Goal: Check status: Check status

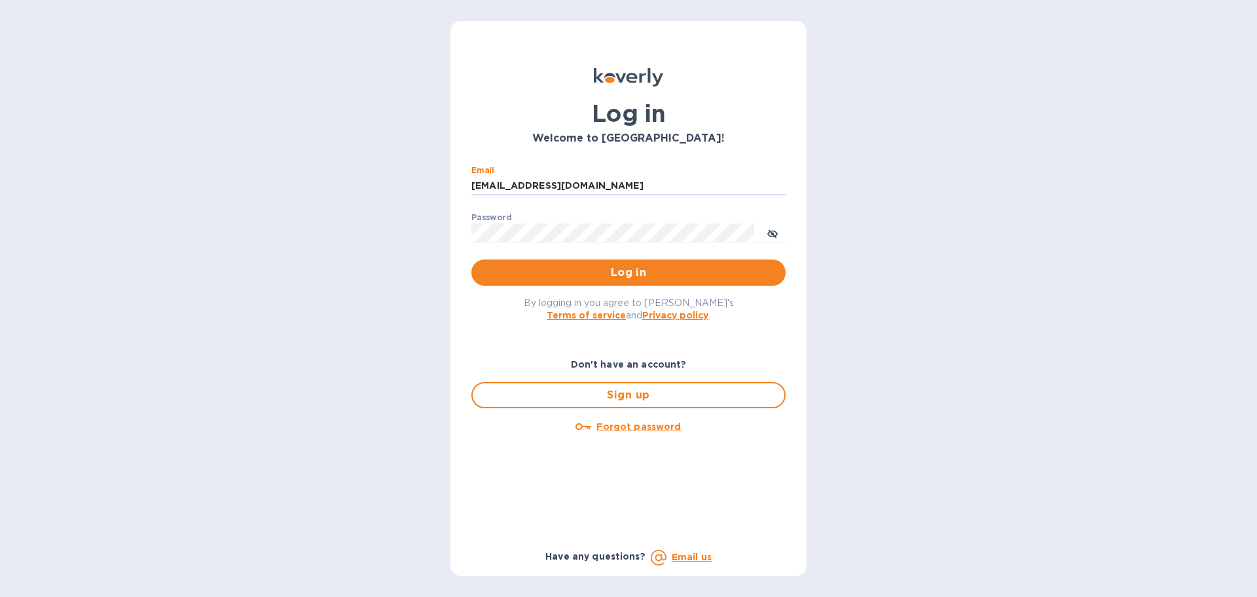
drag, startPoint x: 589, startPoint y: 187, endPoint x: 451, endPoint y: 200, distance: 139.4
click at [425, 185] on div "Log in Welcome to [GEOGRAPHIC_DATA]! Email [EMAIL_ADDRESS][DOMAIN_NAME] ​ Passw…" at bounding box center [628, 298] width 1257 height 597
type input "a"
drag, startPoint x: 523, startPoint y: 188, endPoint x: 455, endPoint y: 186, distance: 68.1
click at [455, 186] on div "Log in Welcome to [GEOGRAPHIC_DATA]! Email ssinger@z ​ Password ​ Log in By log…" at bounding box center [629, 298] width 356 height 555
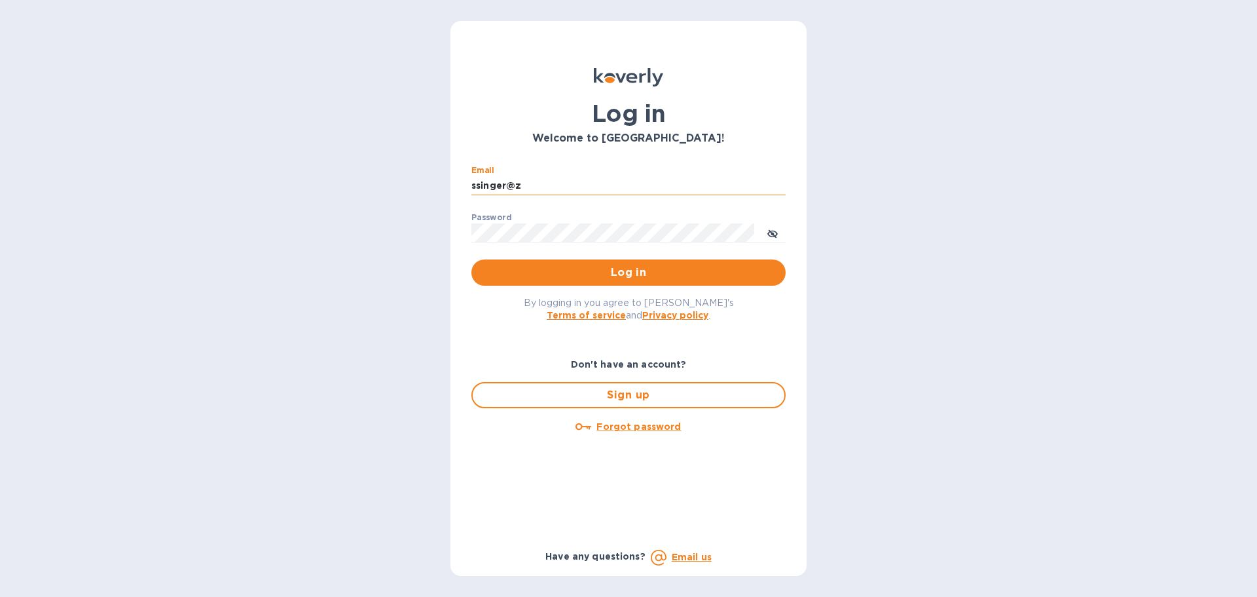
type input "[EMAIL_ADDRESS][DOMAIN_NAME]"
click at [591, 274] on span "Log in" at bounding box center [628, 273] width 293 height 16
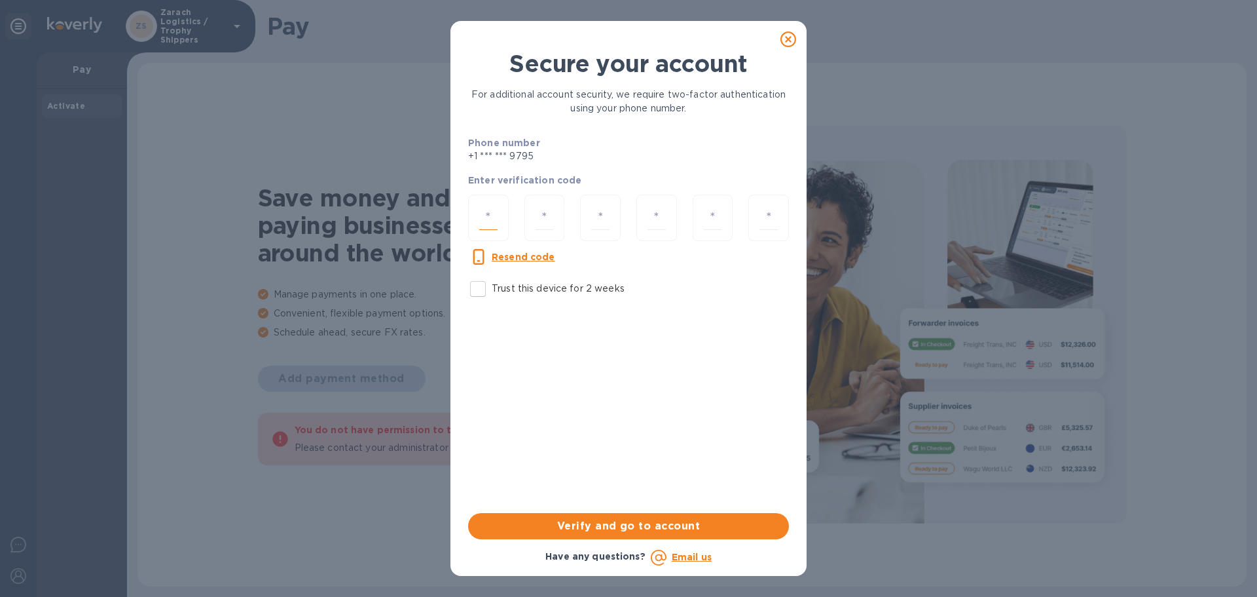
click at [496, 217] on input "number" at bounding box center [488, 218] width 18 height 24
type input "3"
type input "7"
type input "6"
type input "1"
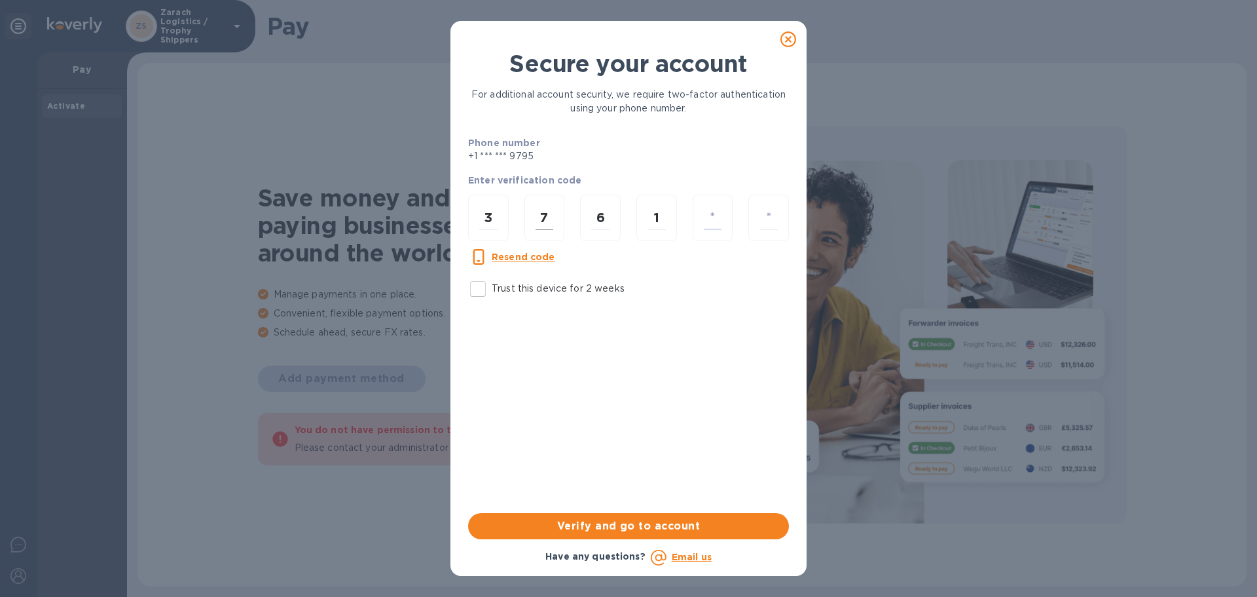
type input "6"
type input "4"
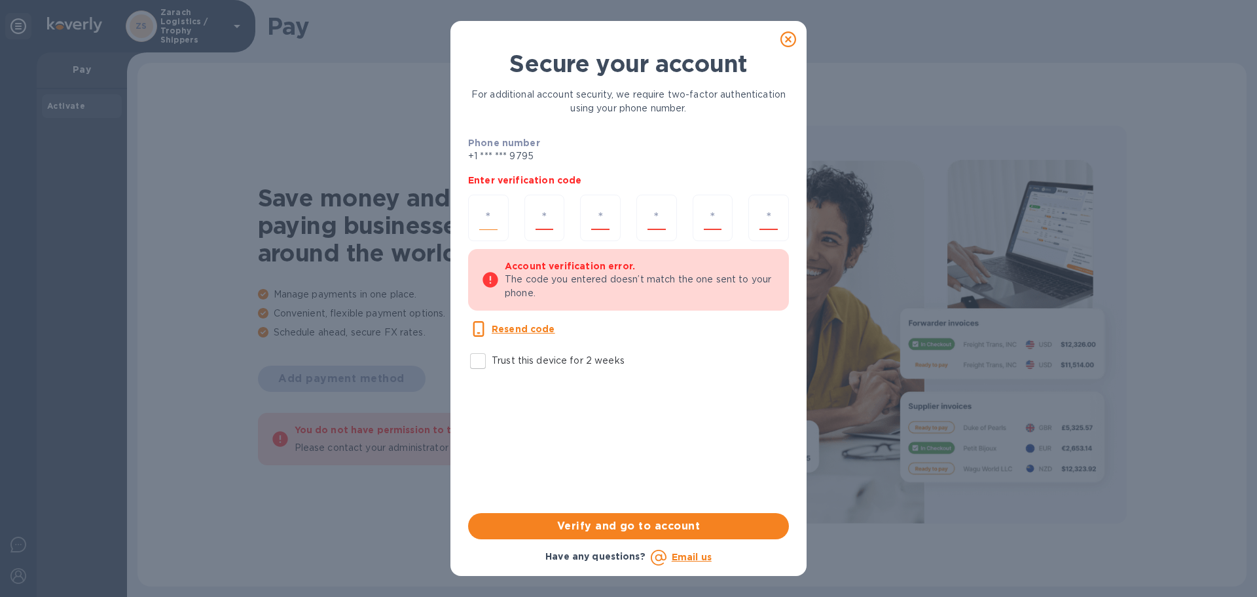
click at [496, 210] on input "number" at bounding box center [488, 218] width 18 height 24
type input "3"
type input "7"
type input "8"
type input "1"
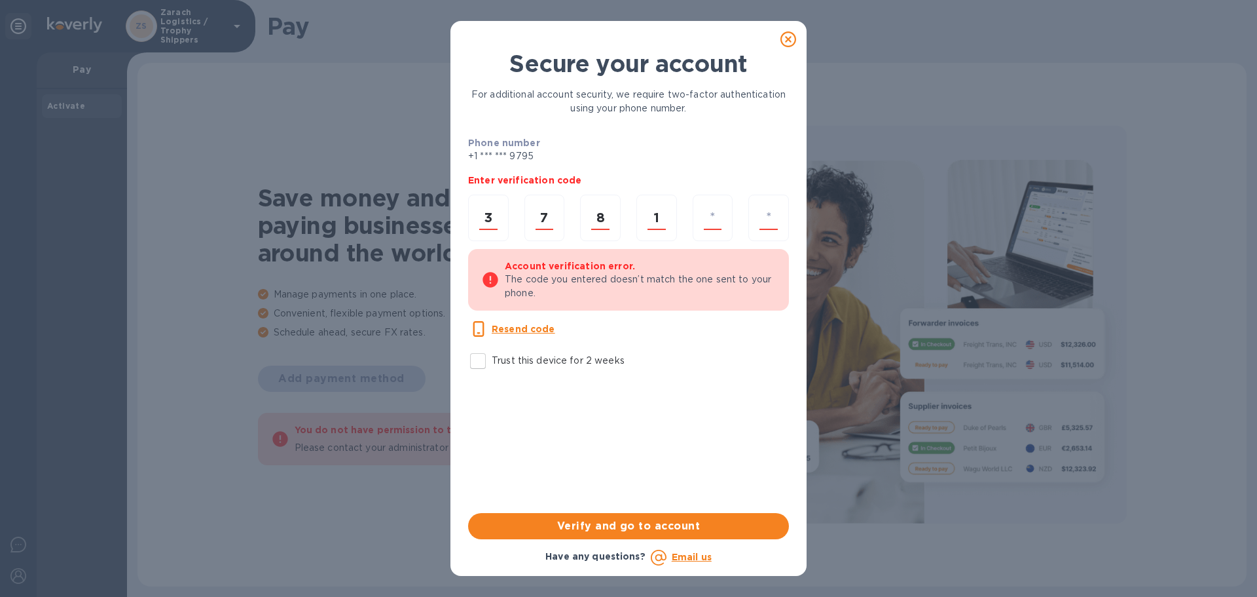
type input "6"
type input "4"
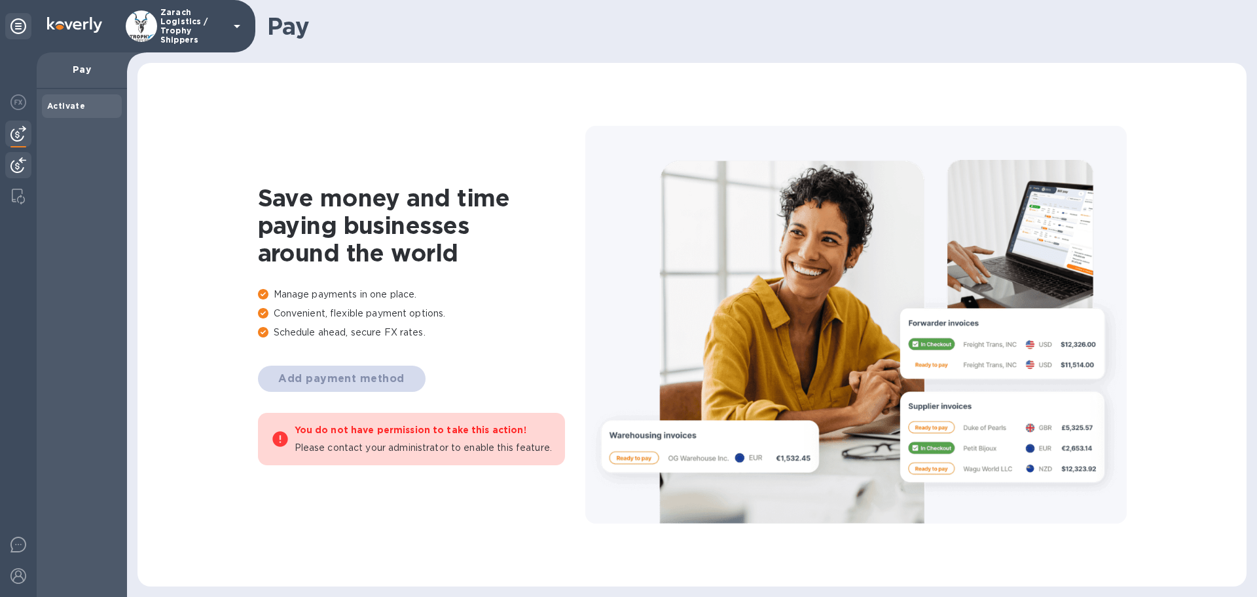
click at [19, 161] on img at bounding box center [18, 165] width 16 height 16
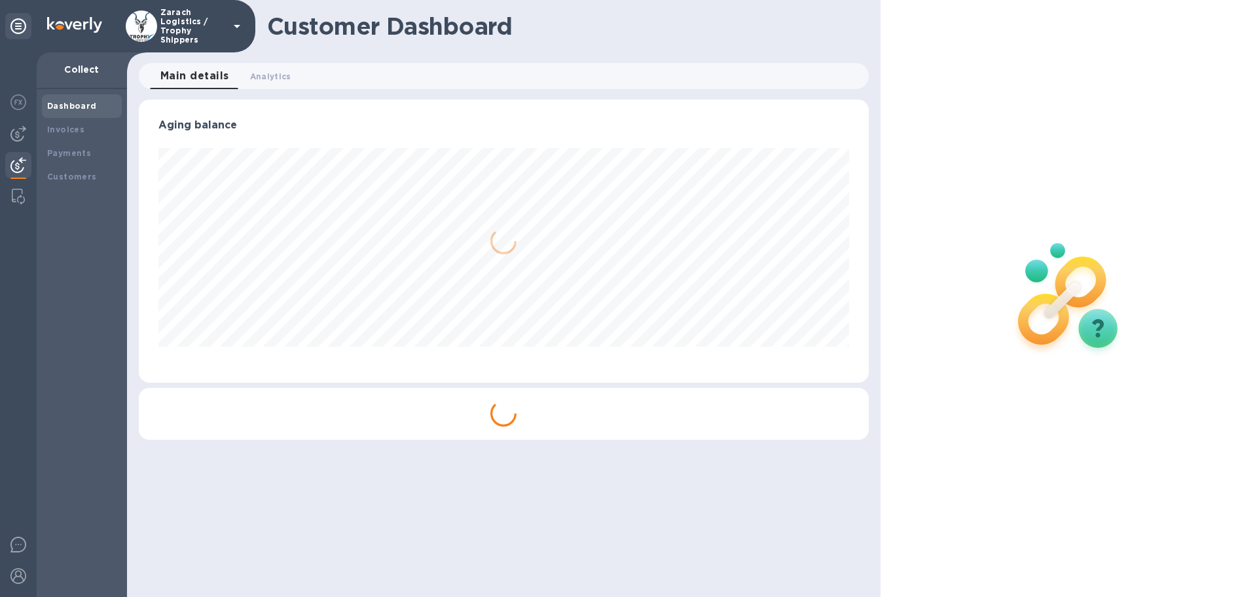
scroll to position [283, 730]
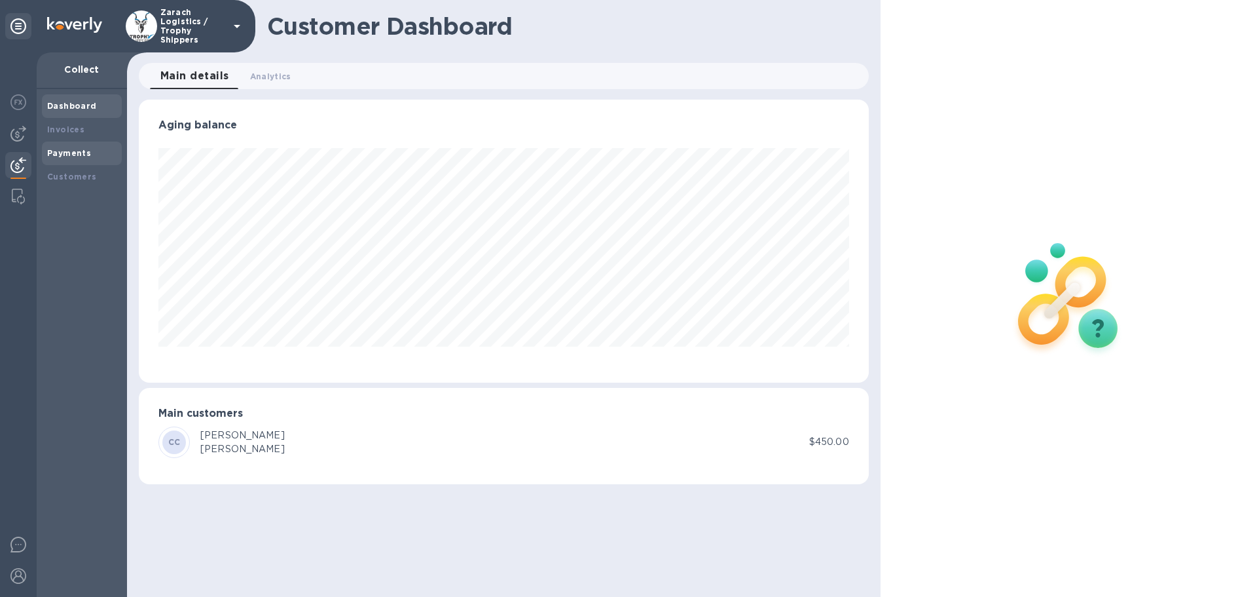
click at [57, 148] on b "Payments" at bounding box center [69, 153] width 44 height 10
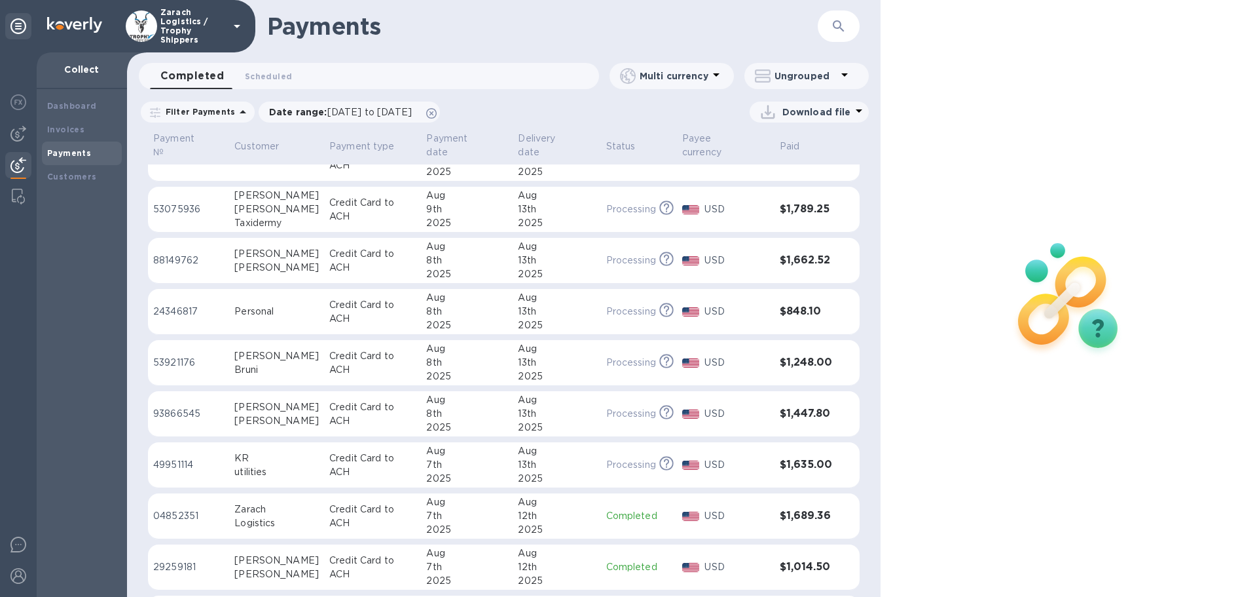
scroll to position [1191, 0]
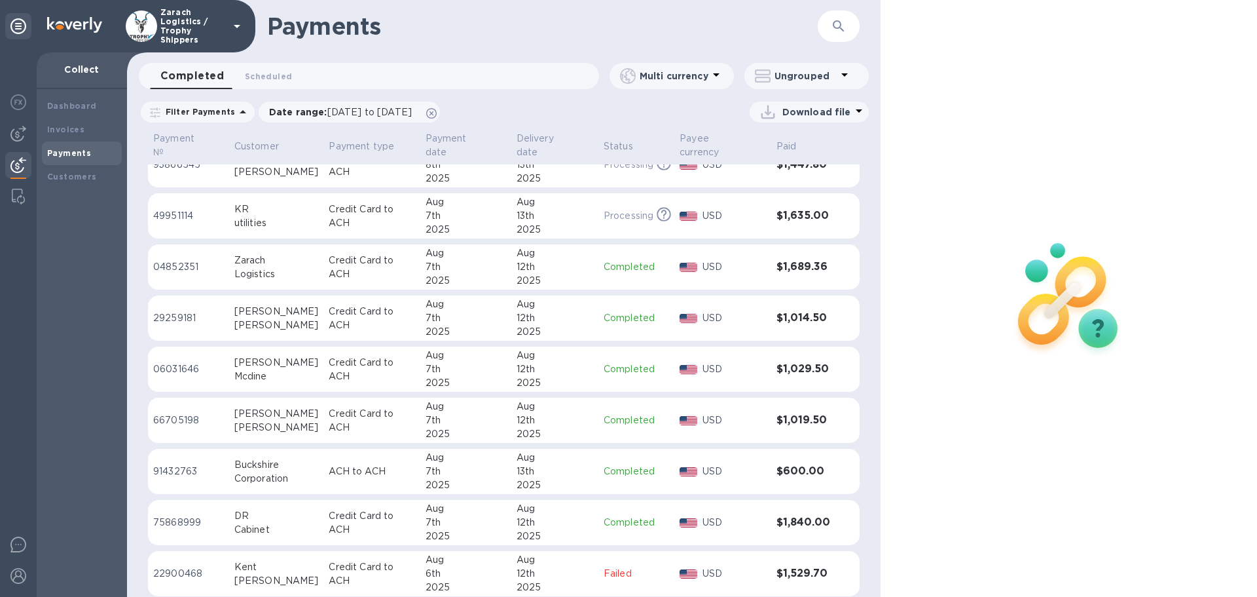
click at [162, 413] on p "66705198" at bounding box center [188, 420] width 71 height 14
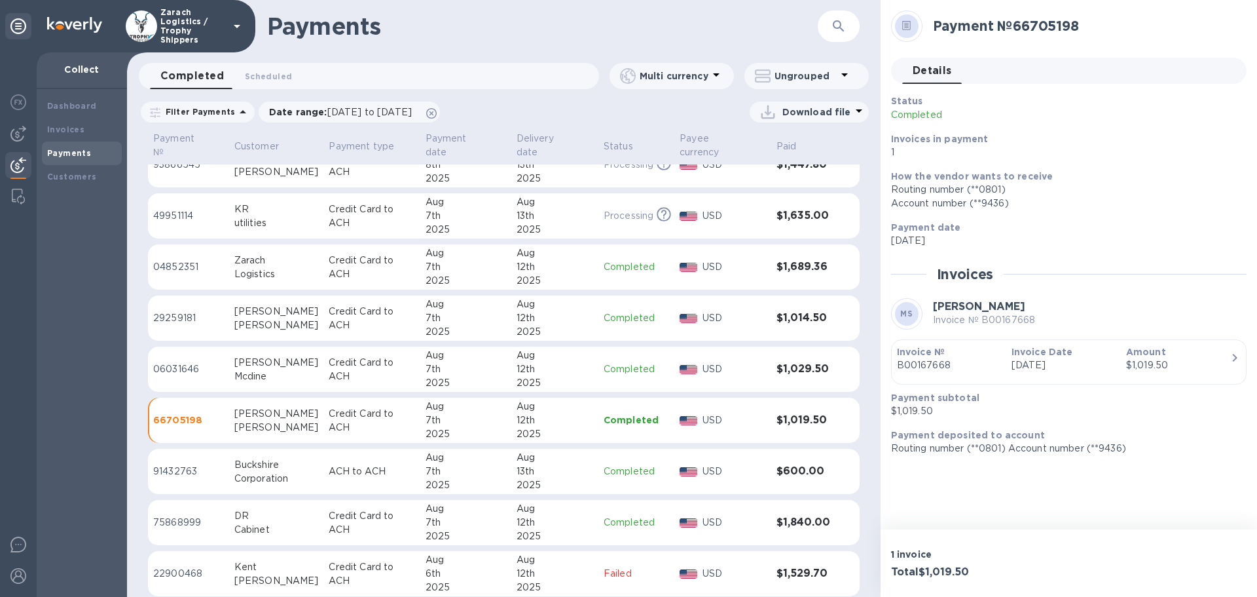
click at [191, 311] on p "29259181" at bounding box center [188, 318] width 71 height 14
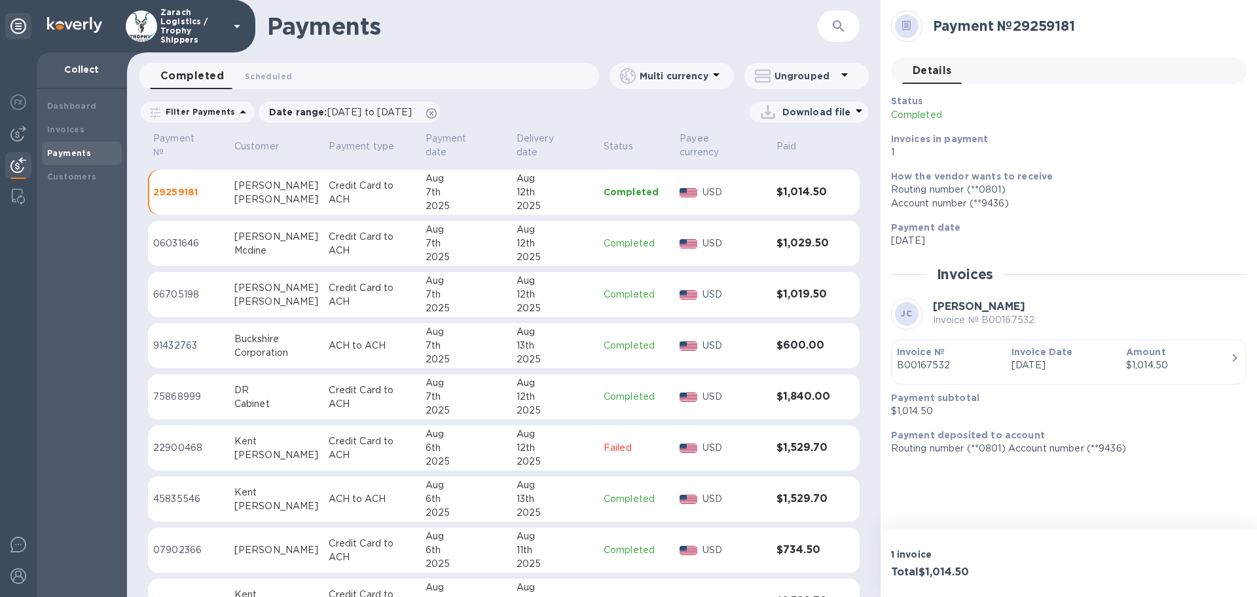
scroll to position [1322, 0]
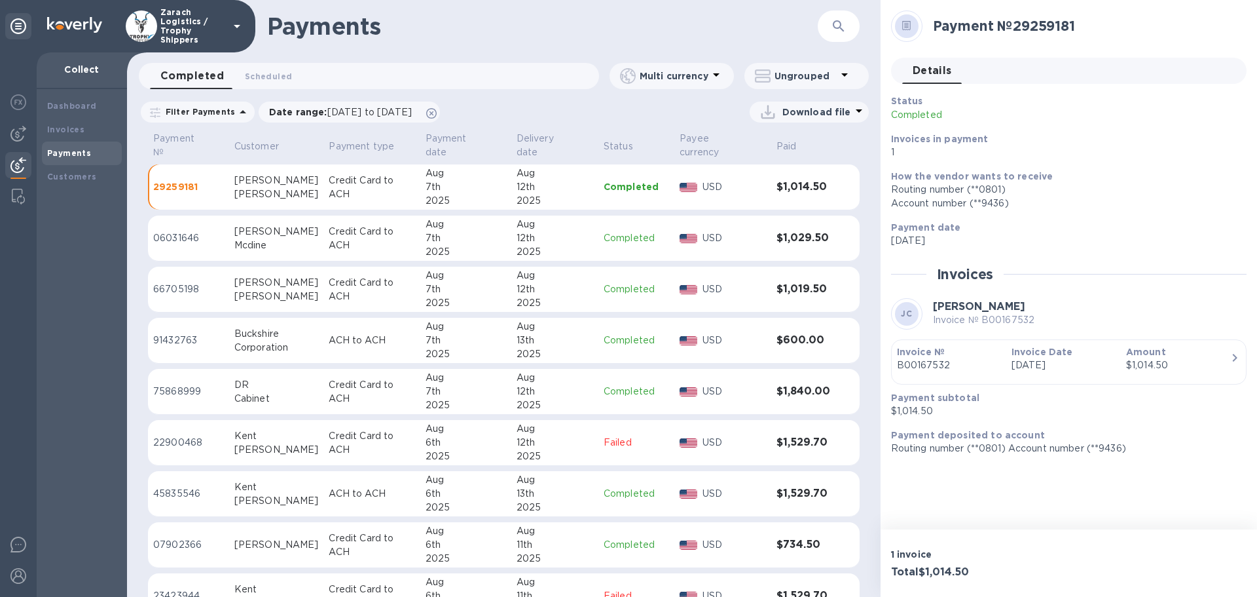
click at [165, 487] on p "45835546" at bounding box center [188, 494] width 71 height 14
click at [167, 384] on p "75868999" at bounding box center [188, 391] width 71 height 14
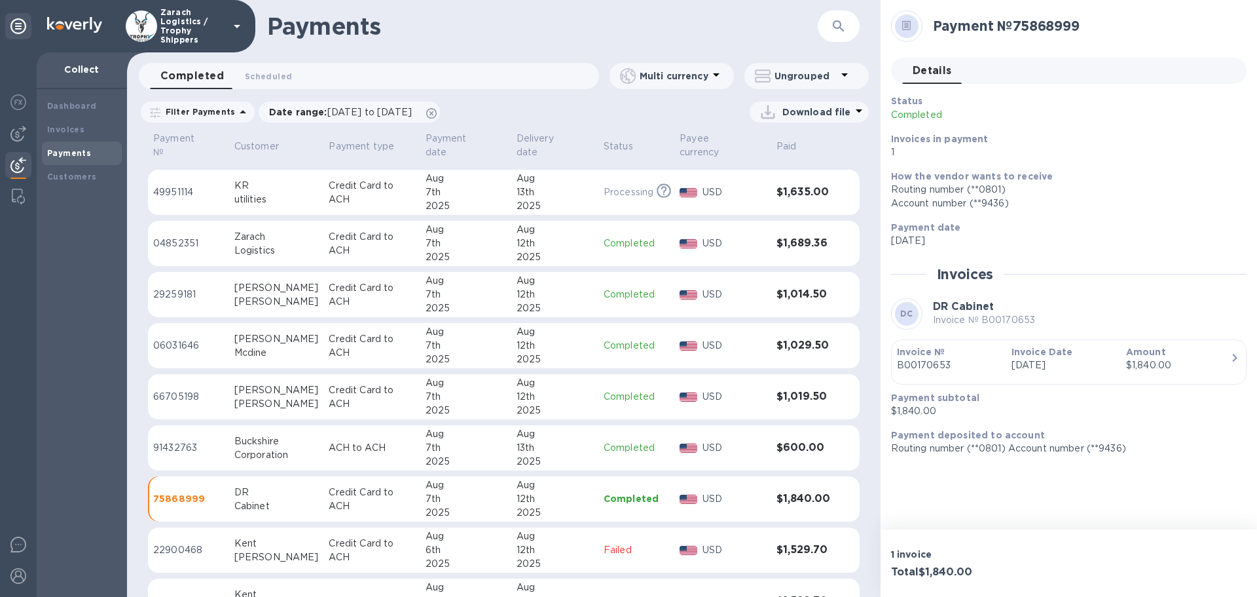
scroll to position [1191, 0]
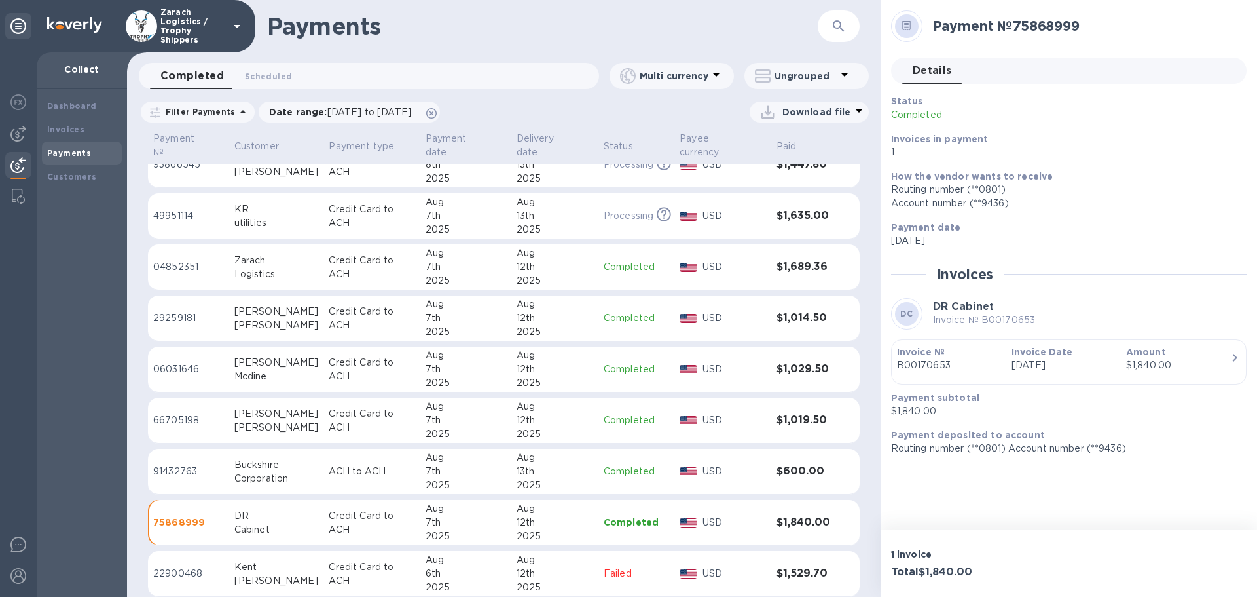
click at [179, 260] on p "04852351" at bounding box center [188, 267] width 71 height 14
click at [170, 464] on p "91432763" at bounding box center [188, 471] width 71 height 14
click at [169, 362] on p "06031646" at bounding box center [188, 369] width 71 height 14
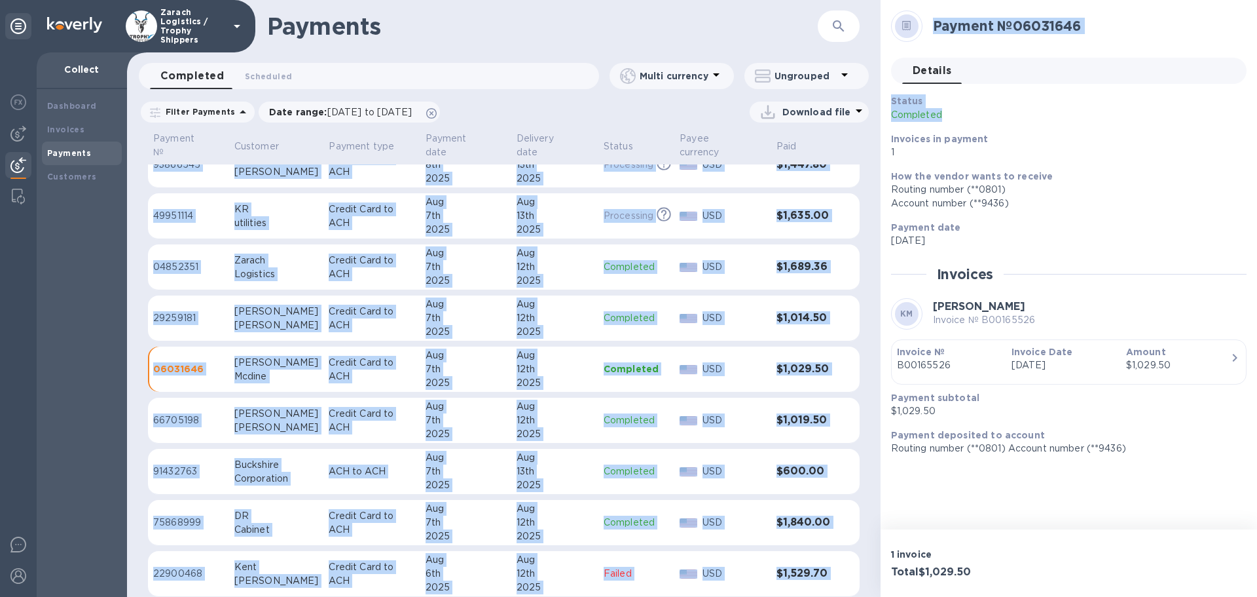
drag, startPoint x: 875, startPoint y: 403, endPoint x: 885, endPoint y: 132, distance: 270.6
click at [885, 132] on div "Payments ​ Completed 0 Scheduled 0 Multi currency Ungrouped Filter Payments Dat…" at bounding box center [692, 298] width 1130 height 597
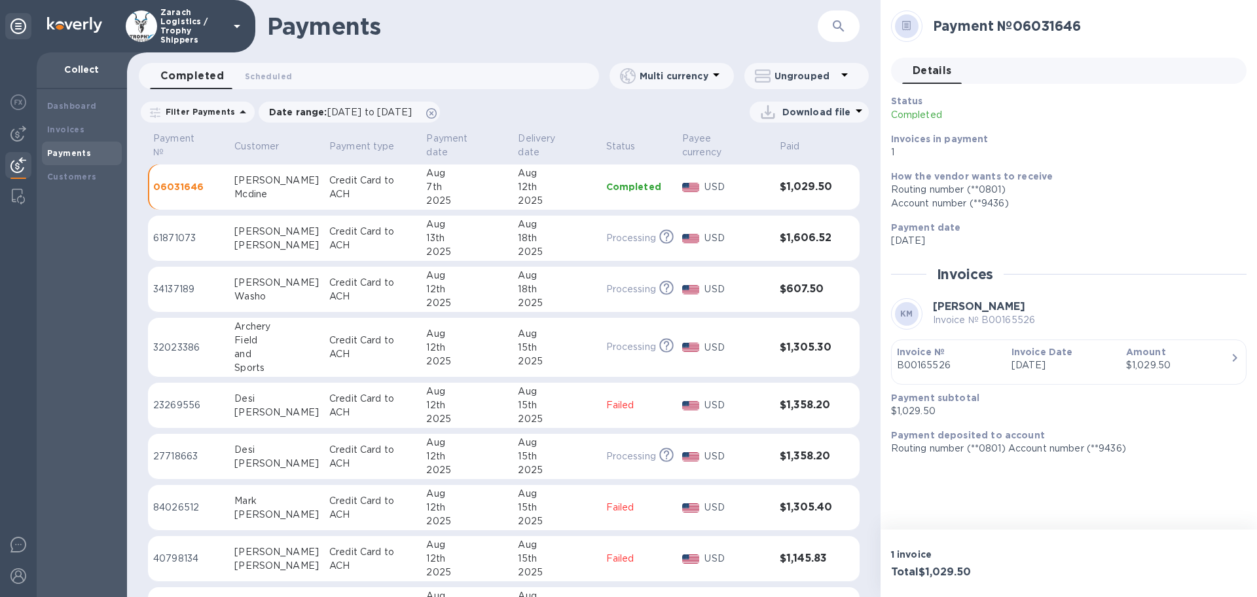
click at [177, 231] on p "61871073" at bounding box center [188, 238] width 71 height 14
